Goal: Find contact information: Find contact information

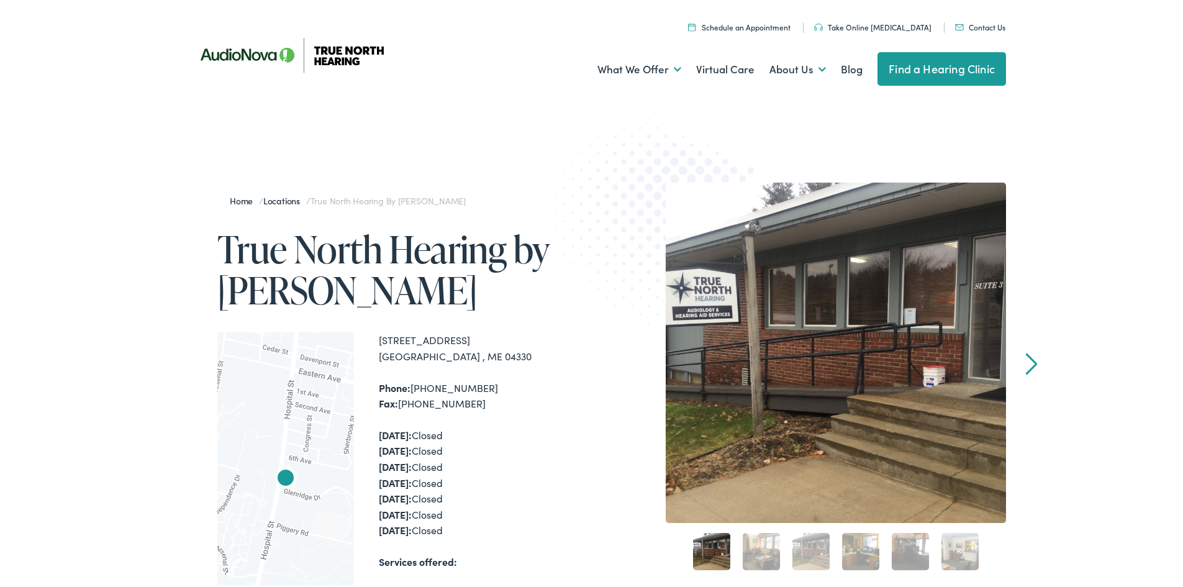
click at [558, 5] on nav "Menu Close Schedule an Appointment Take Online [MEDICAL_DATA] Contact Us Find a…" at bounding box center [596, 17] width 820 height 35
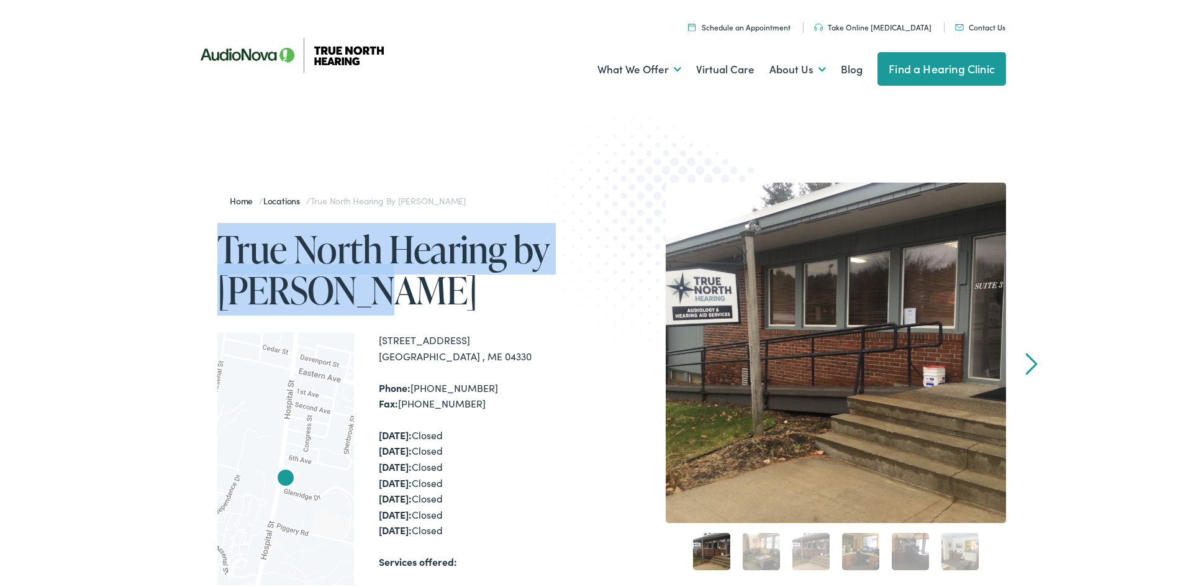
drag, startPoint x: 197, startPoint y: 230, endPoint x: 402, endPoint y: 287, distance: 213.2
click at [402, 287] on div "Home / Locations / True North Hearing by AudioNova True North Hearing by [PERSO…" at bounding box center [391, 476] width 410 height 593
copy h1 "True North Hearing by [PERSON_NAME]"
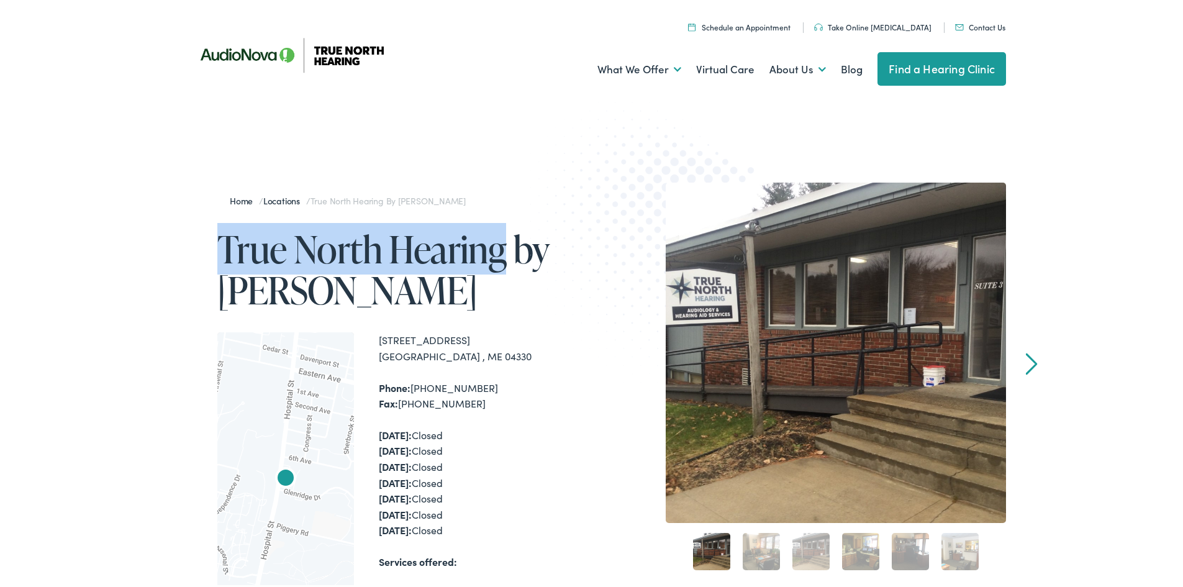
drag, startPoint x: 256, startPoint y: 227, endPoint x: 496, endPoint y: 234, distance: 240.5
click at [496, 234] on div "Home / Locations / True North Hearing by AudioNova True North Hearing by [PERSO…" at bounding box center [391, 476] width 410 height 593
copy h1 "True North Hearing"
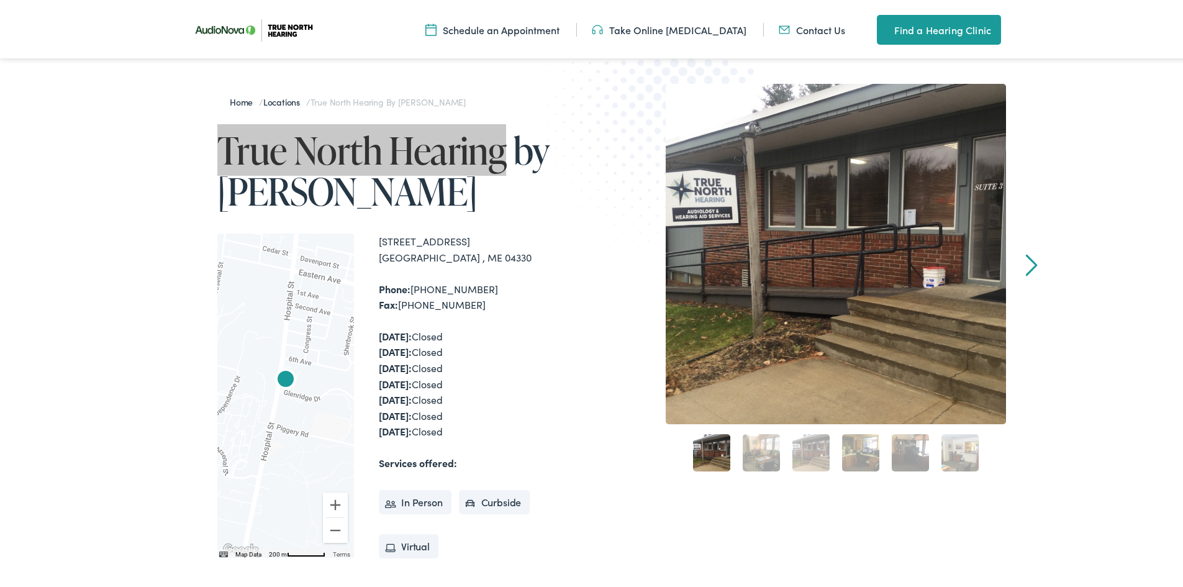
scroll to position [186, 0]
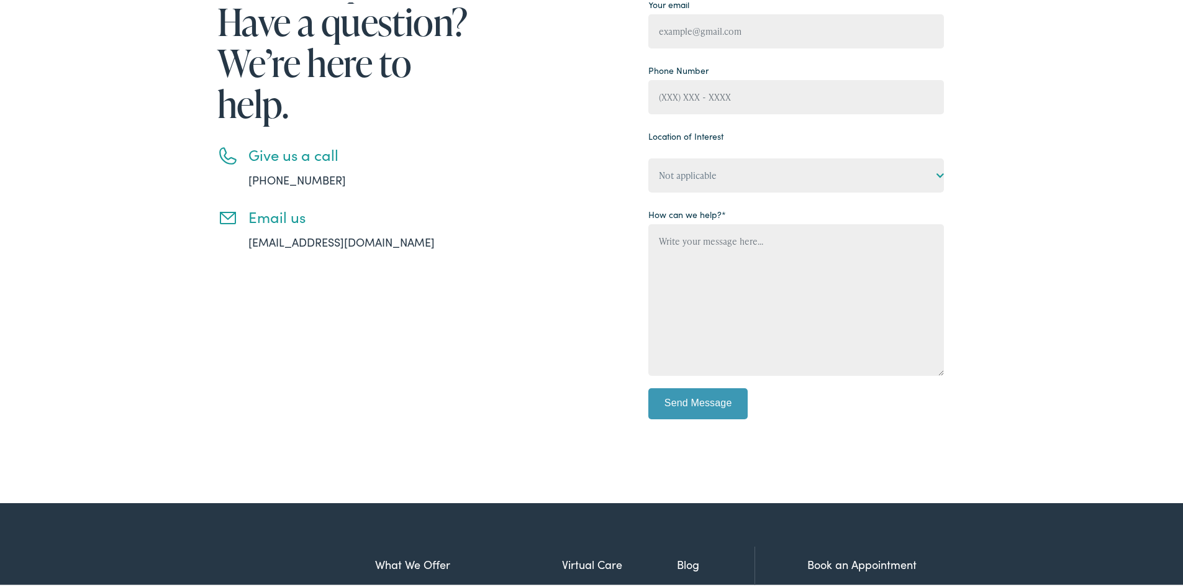
scroll to position [311, 0]
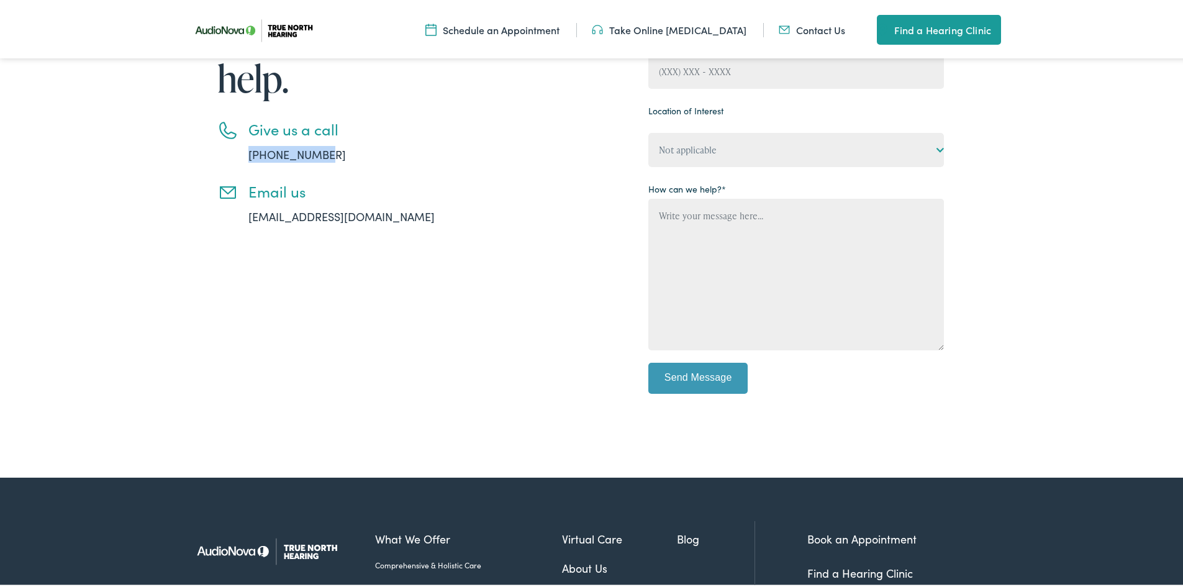
drag, startPoint x: 334, startPoint y: 143, endPoint x: 240, endPoint y: 150, distance: 94.7
click at [240, 150] on li "Give us a call 888-480-2052" at bounding box center [344, 139] width 255 height 42
copy link "888-480-2052"
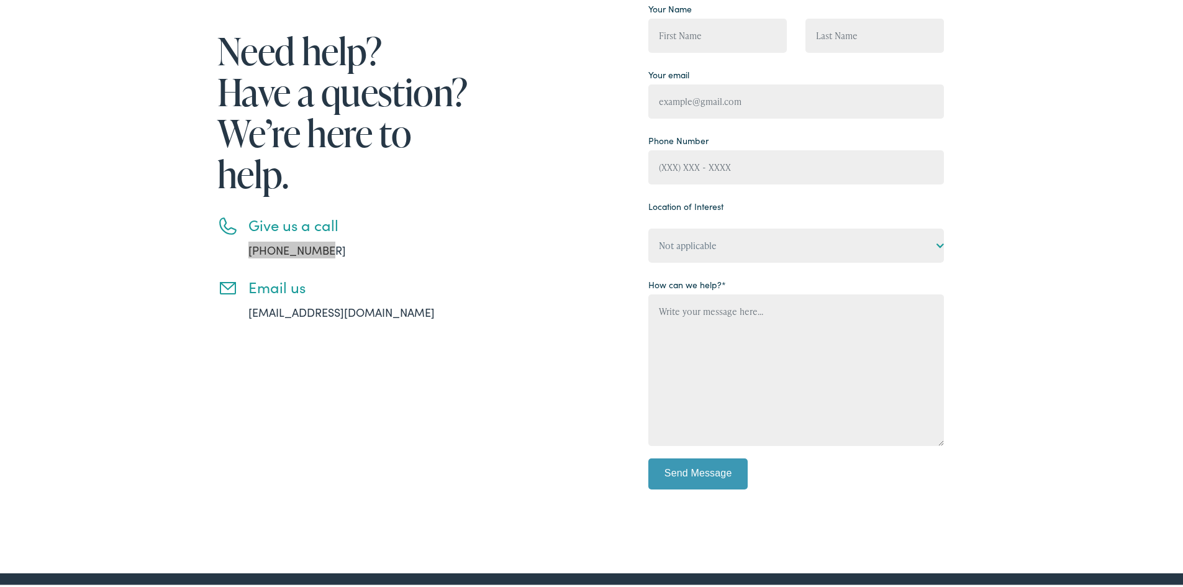
scroll to position [0, 0]
